Goal: Transaction & Acquisition: Download file/media

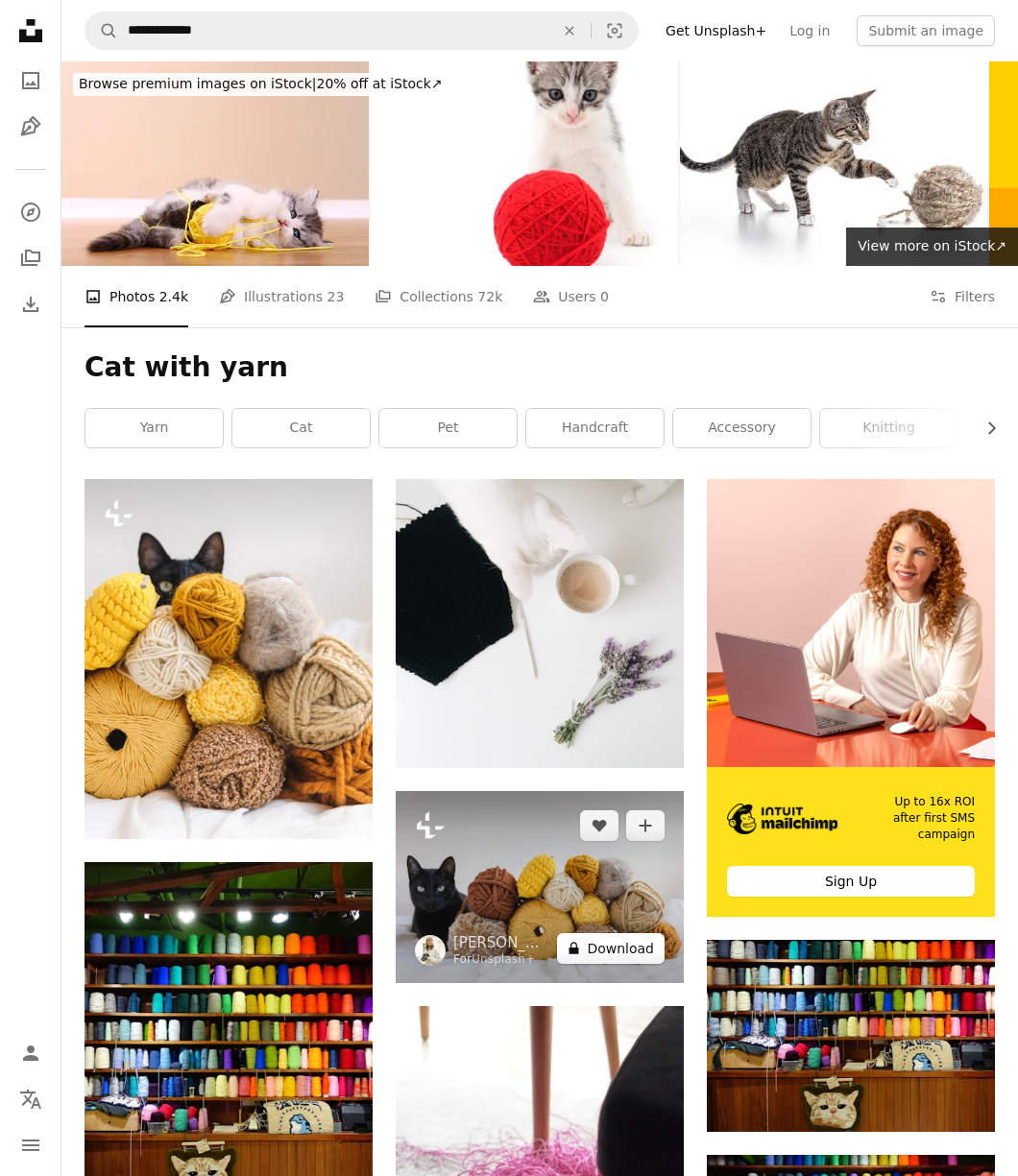
click at [631, 933] on button "A lock Download" at bounding box center [611, 949] width 108 height 31
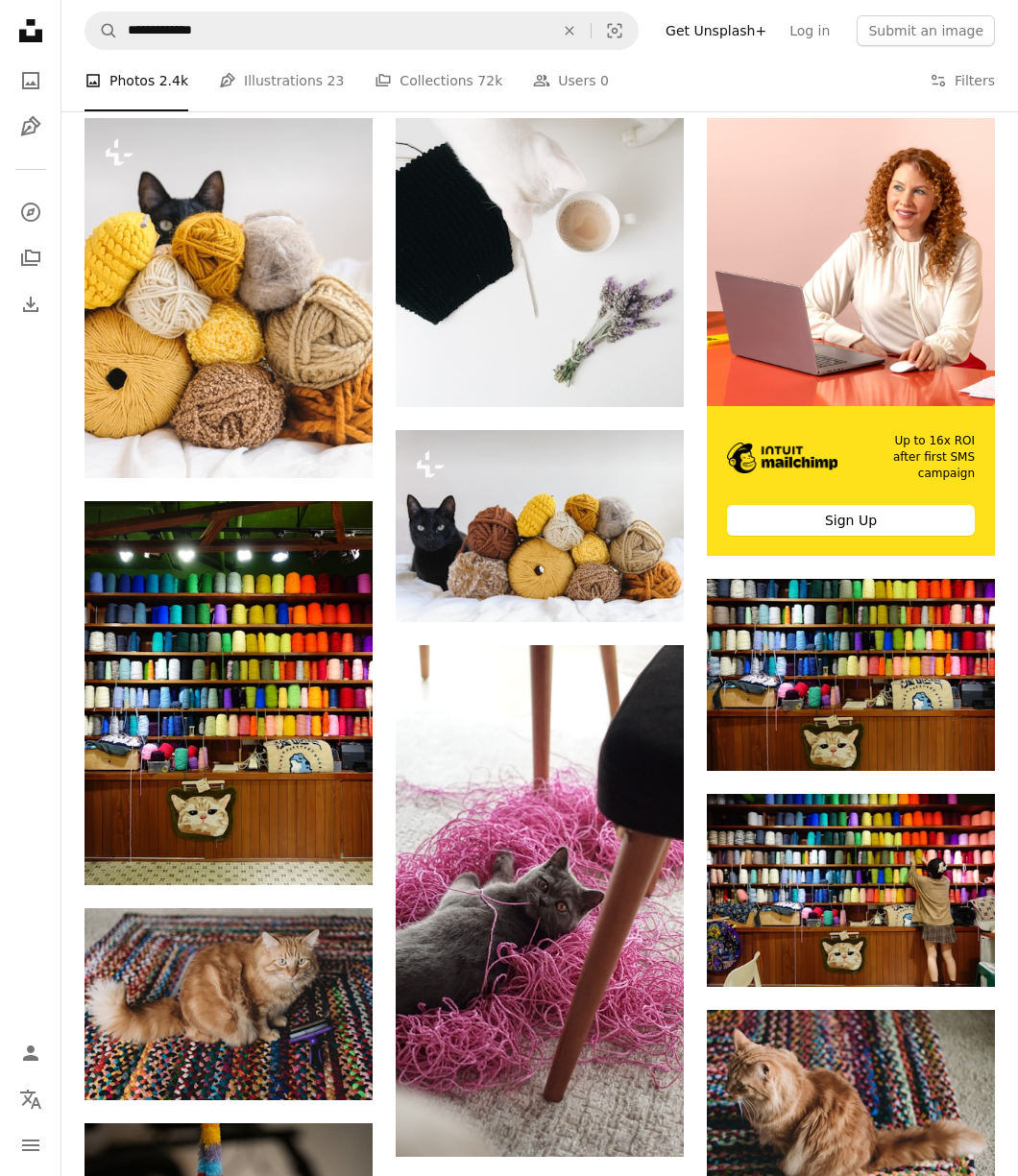
scroll to position [384, 0]
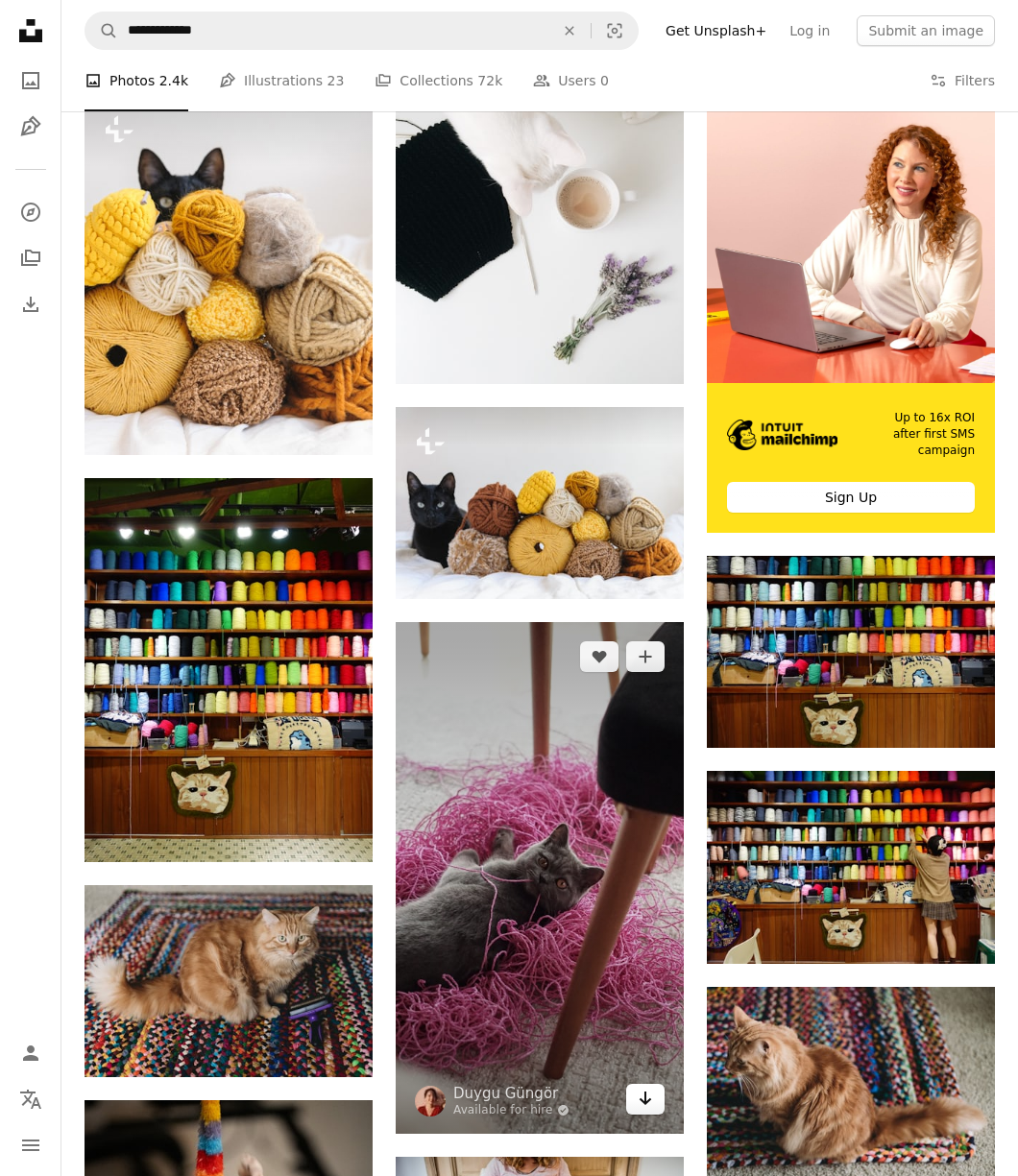
click at [645, 1085] on link "Arrow pointing down" at bounding box center [645, 1100] width 39 height 31
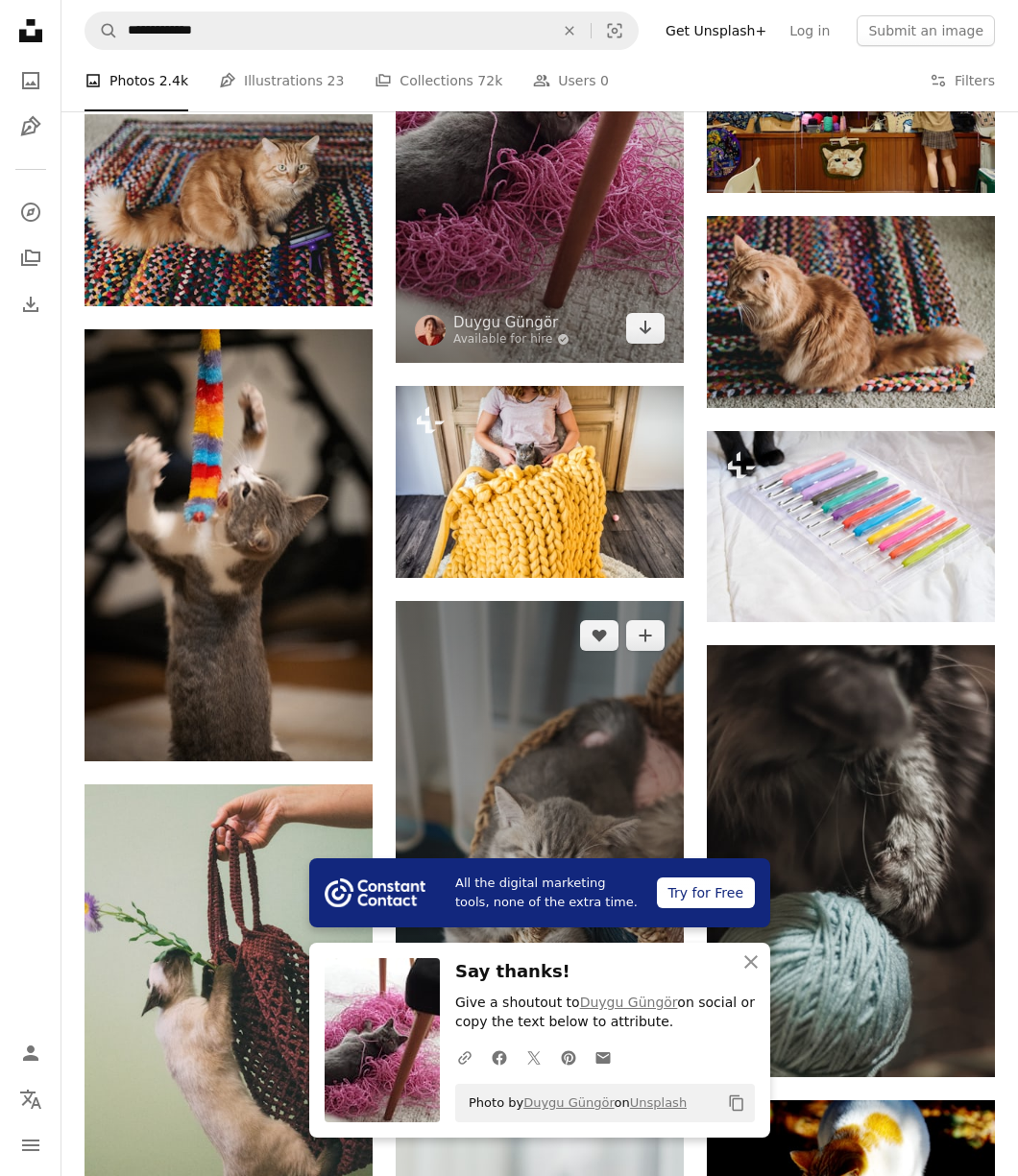
scroll to position [1248, 0]
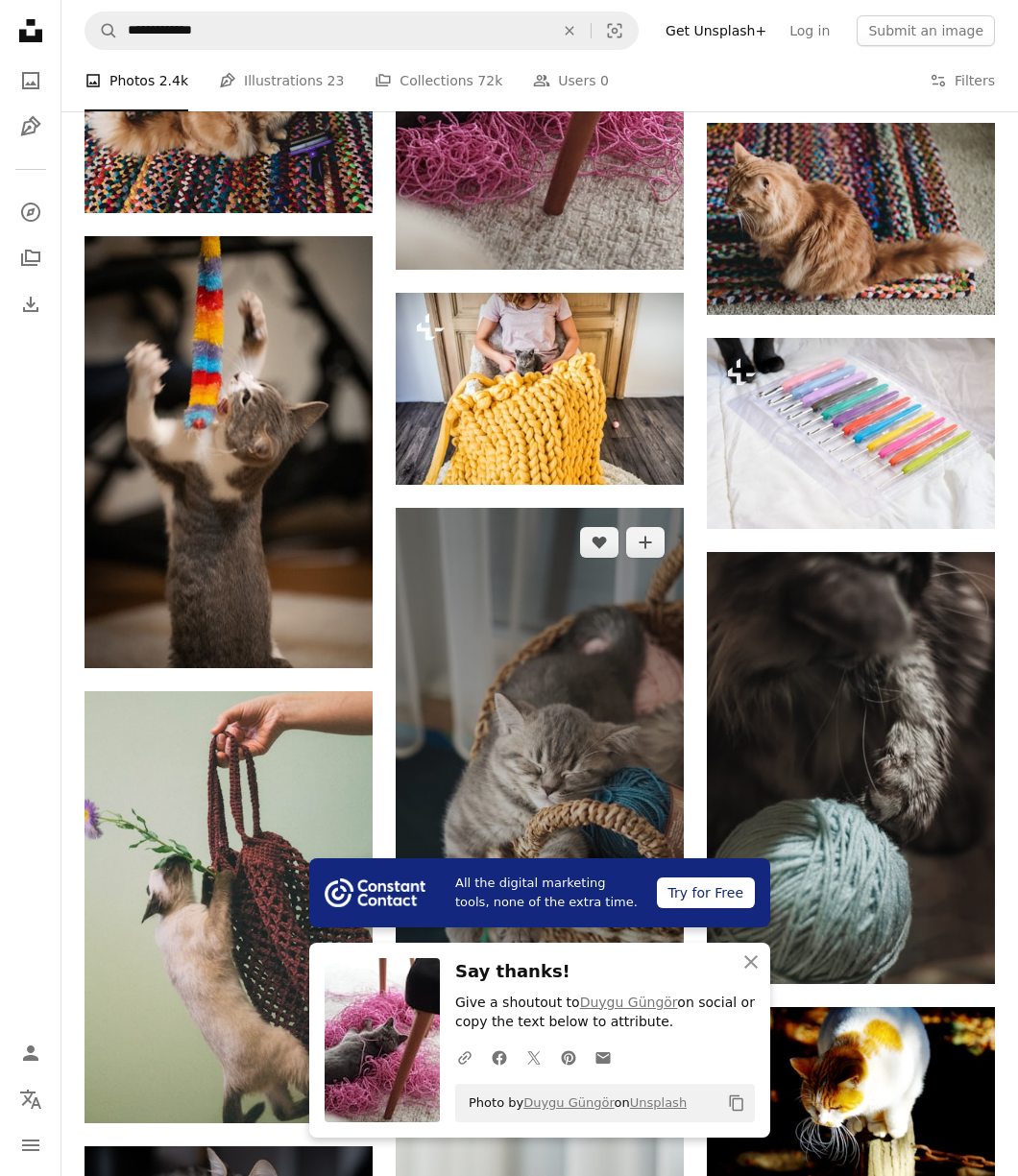
click at [648, 973] on icon "Arrow pointing down" at bounding box center [645, 984] width 15 height 23
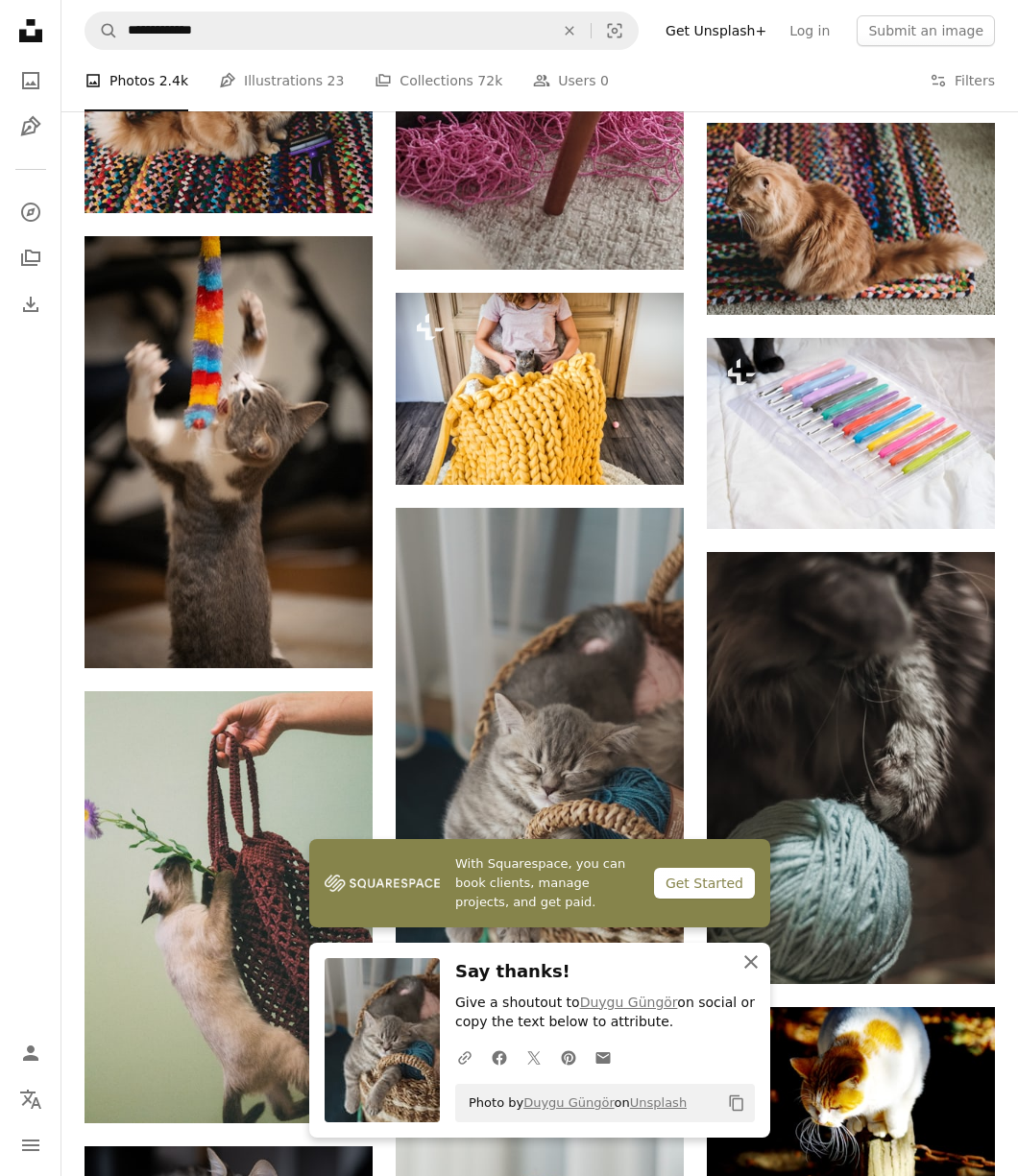
click at [757, 956] on icon "button" at bounding box center [751, 962] width 13 height 13
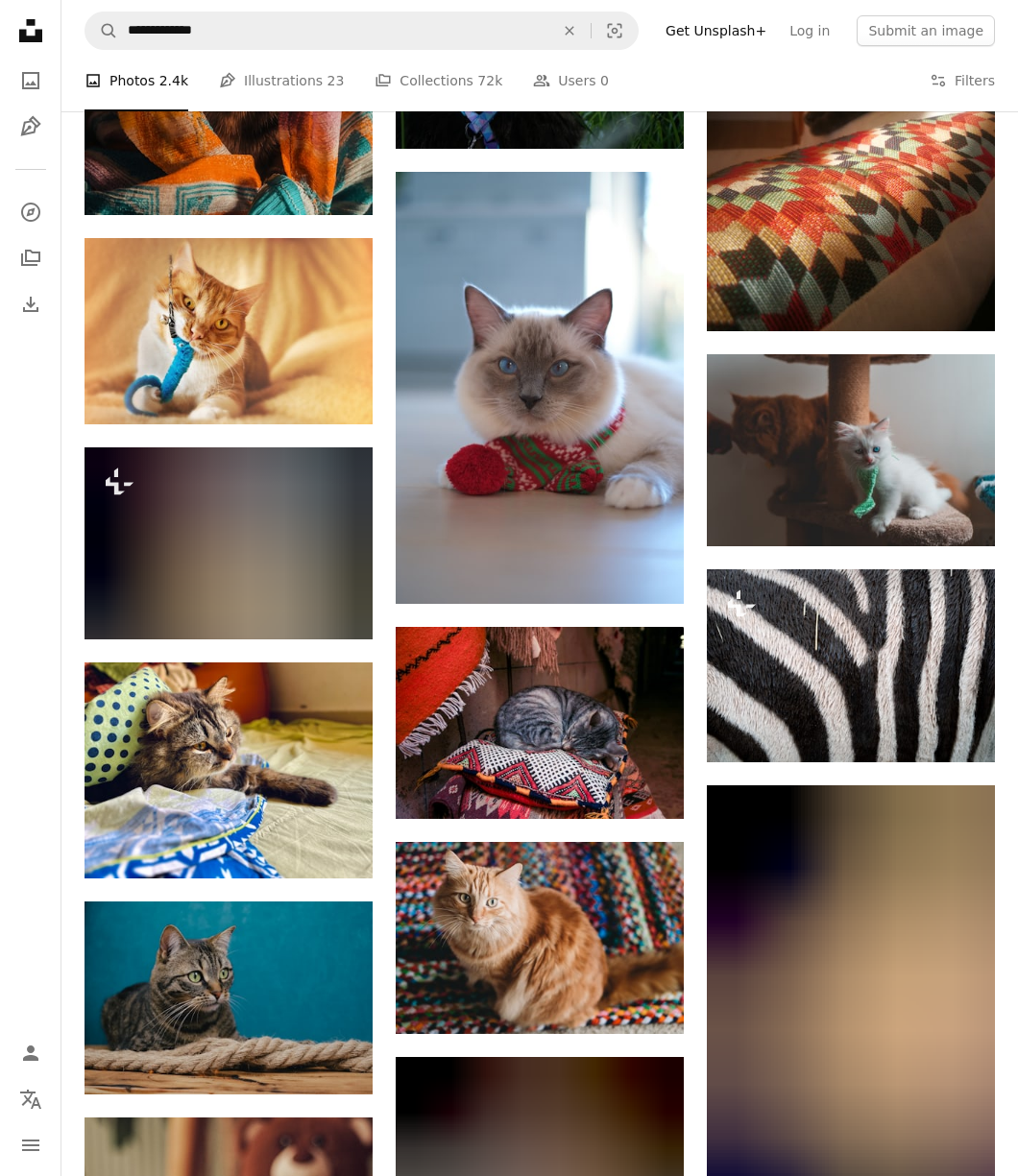
scroll to position [7777, 0]
